Goal: Task Accomplishment & Management: Manage account settings

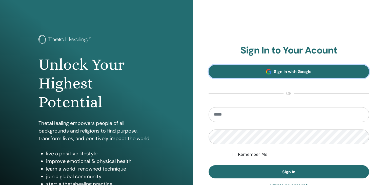
click at [250, 77] on link "Sign In with Google" at bounding box center [289, 71] width 161 height 13
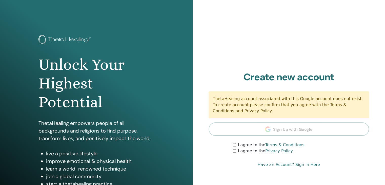
click at [264, 131] on section "Create new account ThetaHealing account associated with this Google account doe…" at bounding box center [289, 112] width 161 height 83
click at [240, 145] on label "I agree to the Terms & Conditions" at bounding box center [271, 145] width 67 height 6
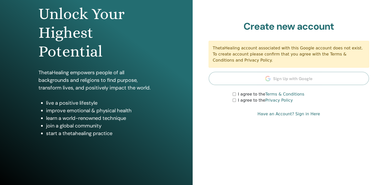
click at [302, 112] on link "Have an Account? Sign in Here" at bounding box center [289, 114] width 63 height 6
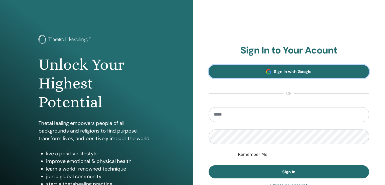
click at [286, 76] on link "Sign In with Google" at bounding box center [289, 71] width 161 height 13
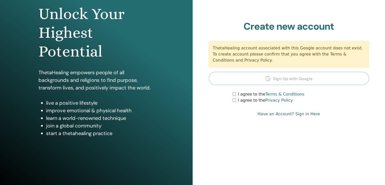
click at [283, 114] on link "Have an Account? Sign in Here" at bounding box center [289, 114] width 63 height 6
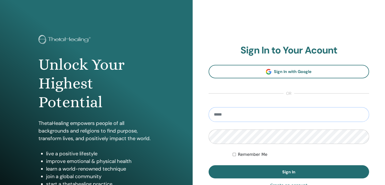
click at [247, 111] on input "email" at bounding box center [289, 114] width 161 height 15
type input "**********"
click at [209, 165] on button "Sign In" at bounding box center [289, 171] width 161 height 13
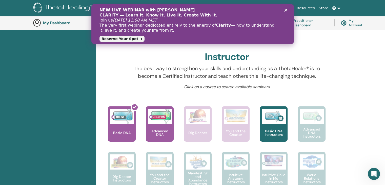
scroll to position [140, 0]
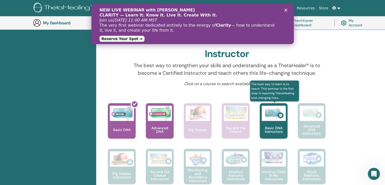
click at [278, 123] on div "Basic DNA Instructors" at bounding box center [274, 120] width 28 height 35
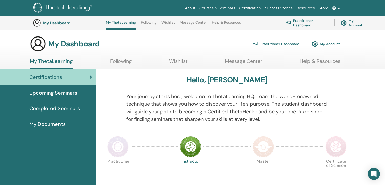
scroll to position [140, 0]
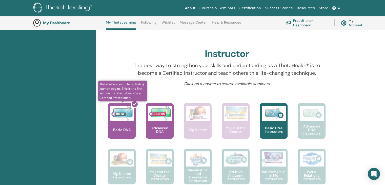
click at [133, 131] on div at bounding box center [125, 123] width 28 height 46
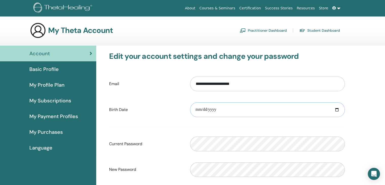
drag, startPoint x: 236, startPoint y: 108, endPoint x: 234, endPoint y: 111, distance: 3.2
click at [234, 111] on input "date" at bounding box center [267, 109] width 155 height 15
click at [339, 110] on input "date" at bounding box center [267, 109] width 155 height 15
click at [337, 109] on input "date" at bounding box center [267, 109] width 155 height 15
type input "**********"
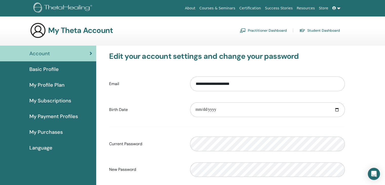
click at [276, 32] on link "Practitioner Dashboard" at bounding box center [263, 30] width 47 height 8
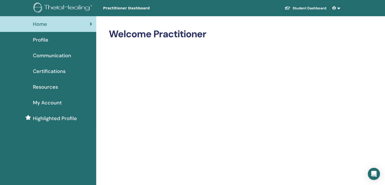
click at [39, 96] on link "My Account" at bounding box center [48, 103] width 96 height 16
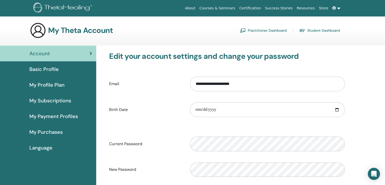
click at [46, 69] on span "Basic Profile" at bounding box center [43, 69] width 29 height 8
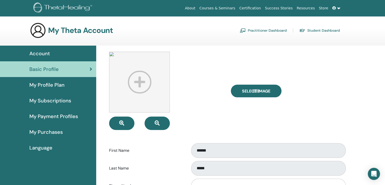
click at [146, 85] on img at bounding box center [139, 82] width 61 height 61
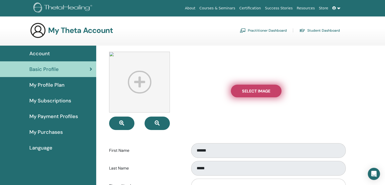
click at [265, 90] on span "Select Image" at bounding box center [256, 90] width 28 height 5
click at [260, 90] on input "Select Image" at bounding box center [256, 91] width 7 height 4
type input "**********"
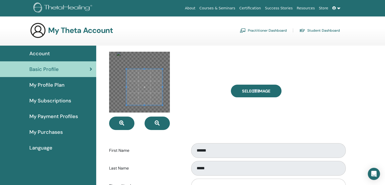
click at [132, 70] on div at bounding box center [145, 87] width 36 height 36
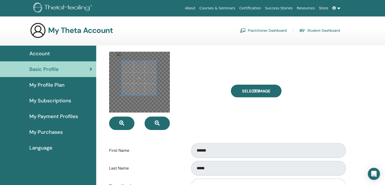
click at [142, 78] on span at bounding box center [139, 78] width 34 height 34
click at [149, 90] on div at bounding box center [139, 82] width 61 height 61
click at [138, 78] on span at bounding box center [137, 78] width 27 height 27
click at [127, 92] on div at bounding box center [139, 82] width 61 height 61
click at [137, 86] on span at bounding box center [137, 79] width 25 height 25
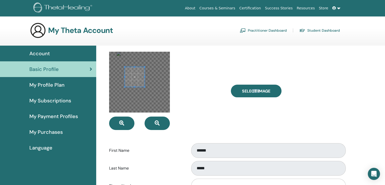
click at [144, 88] on div at bounding box center [139, 82] width 61 height 61
click at [142, 86] on span at bounding box center [137, 78] width 20 height 20
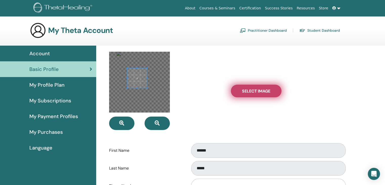
click at [268, 87] on label "Select Image" at bounding box center [256, 91] width 51 height 13
click at [260, 89] on input "Select Image" at bounding box center [256, 91] width 7 height 4
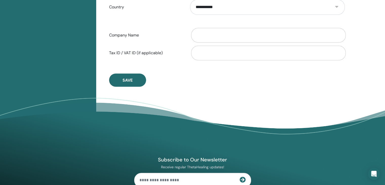
scroll to position [290, 0]
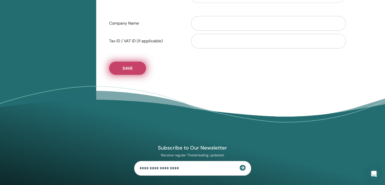
click at [137, 68] on button "Save" at bounding box center [127, 68] width 37 height 13
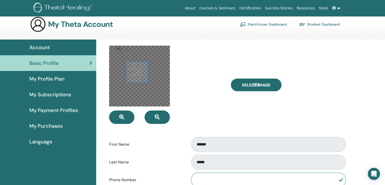
scroll to position [0, 0]
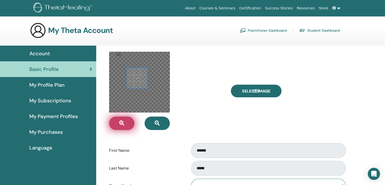
click at [131, 121] on button "button" at bounding box center [121, 123] width 25 height 13
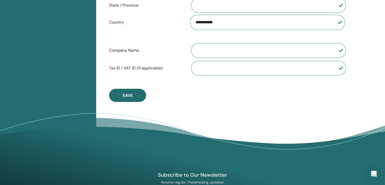
scroll to position [341, 0]
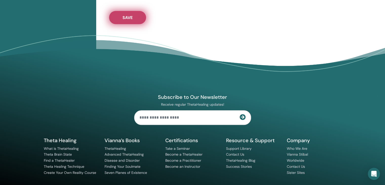
click at [121, 18] on button "Save" at bounding box center [127, 17] width 37 height 13
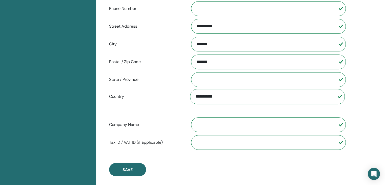
scroll to position [36, 0]
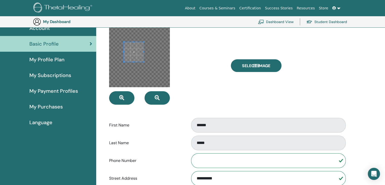
click at [137, 56] on span at bounding box center [134, 52] width 20 height 20
click at [134, 62] on span at bounding box center [133, 62] width 1 height 1
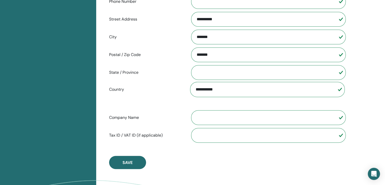
scroll to position [265, 0]
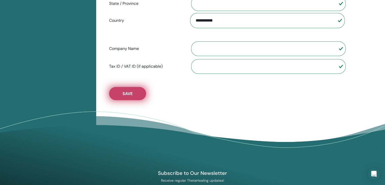
click at [137, 94] on button "Save" at bounding box center [127, 93] width 37 height 13
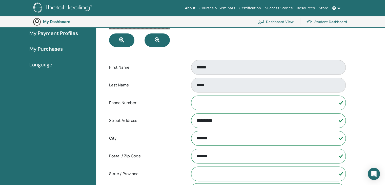
scroll to position [0, 0]
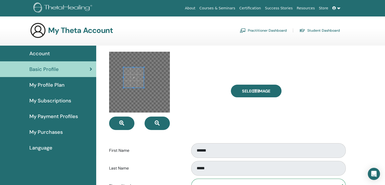
click at [51, 50] on div "Account" at bounding box center [48, 54] width 88 height 8
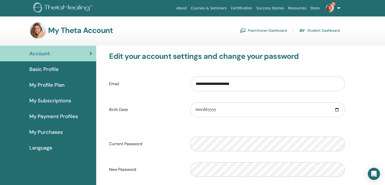
click at [47, 70] on span "Basic Profile" at bounding box center [43, 69] width 29 height 8
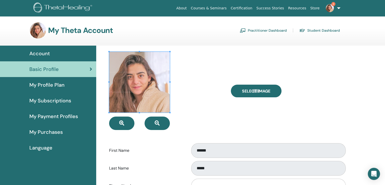
click at [194, 88] on div at bounding box center [166, 91] width 122 height 78
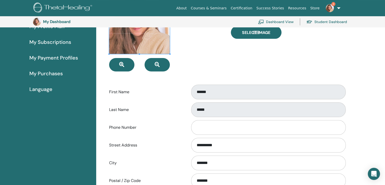
scroll to position [62, 0]
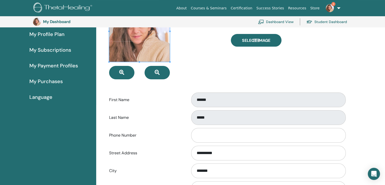
click at [333, 11] on link "3" at bounding box center [332, 8] width 21 height 16
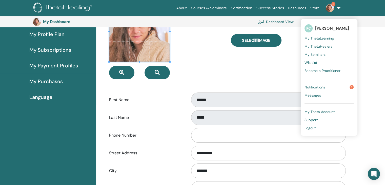
click at [327, 88] on link "Notifications 3" at bounding box center [329, 87] width 49 height 8
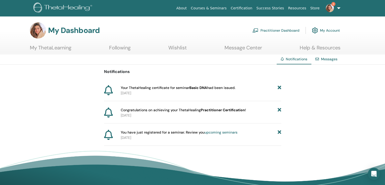
click at [214, 132] on link "upcoming seminars" at bounding box center [221, 132] width 33 height 5
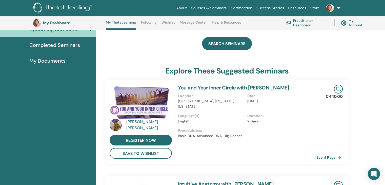
scroll to position [64, 0]
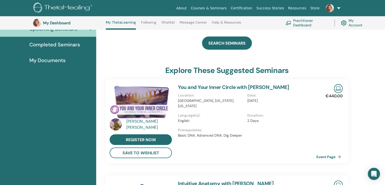
click at [197, 89] on link "You and Your Inner Circle with [PERSON_NAME]" at bounding box center [233, 87] width 111 height 7
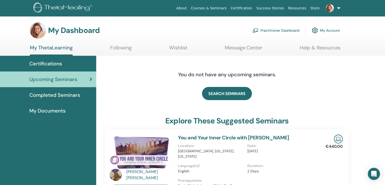
click at [124, 48] on link "Following" at bounding box center [121, 50] width 22 height 10
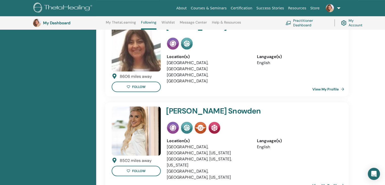
scroll to position [89, 0]
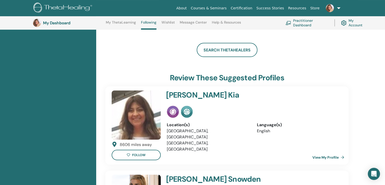
click at [358, 26] on link "My Account" at bounding box center [354, 22] width 26 height 11
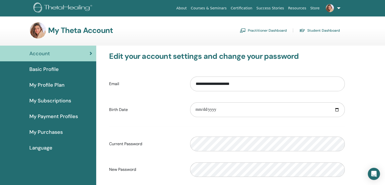
click at [69, 66] on div "Basic Profile" at bounding box center [48, 69] width 88 height 8
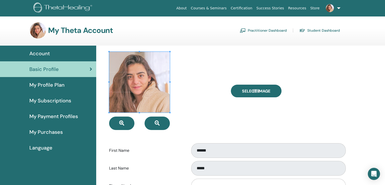
click at [73, 115] on span "My Payment Profiles" at bounding box center [53, 116] width 49 height 8
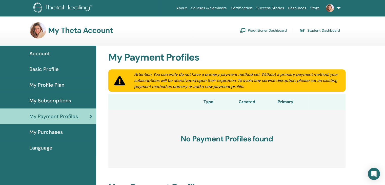
click at [67, 129] on div "My Purchases" at bounding box center [48, 132] width 88 height 8
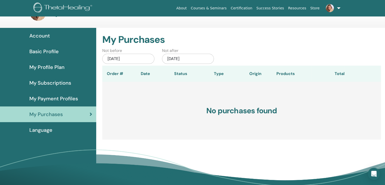
scroll to position [25, 0]
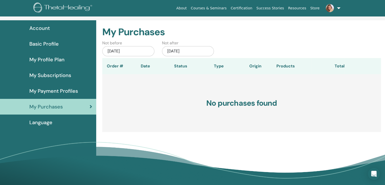
click at [55, 61] on span "My Profile Plan" at bounding box center [46, 60] width 35 height 8
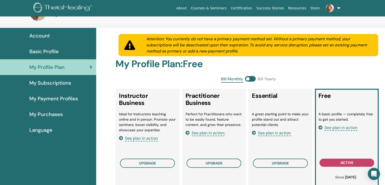
scroll to position [25, 0]
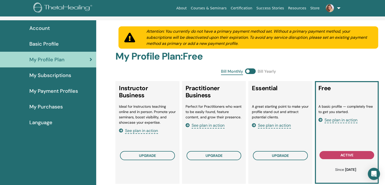
click at [58, 40] on link "Basic Profile" at bounding box center [48, 44] width 96 height 16
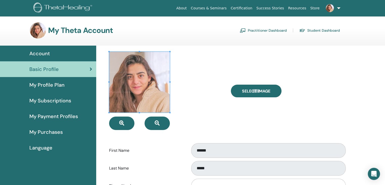
click at [298, 9] on link "Resources" at bounding box center [297, 8] width 22 height 9
